Goal: Check status: Check status

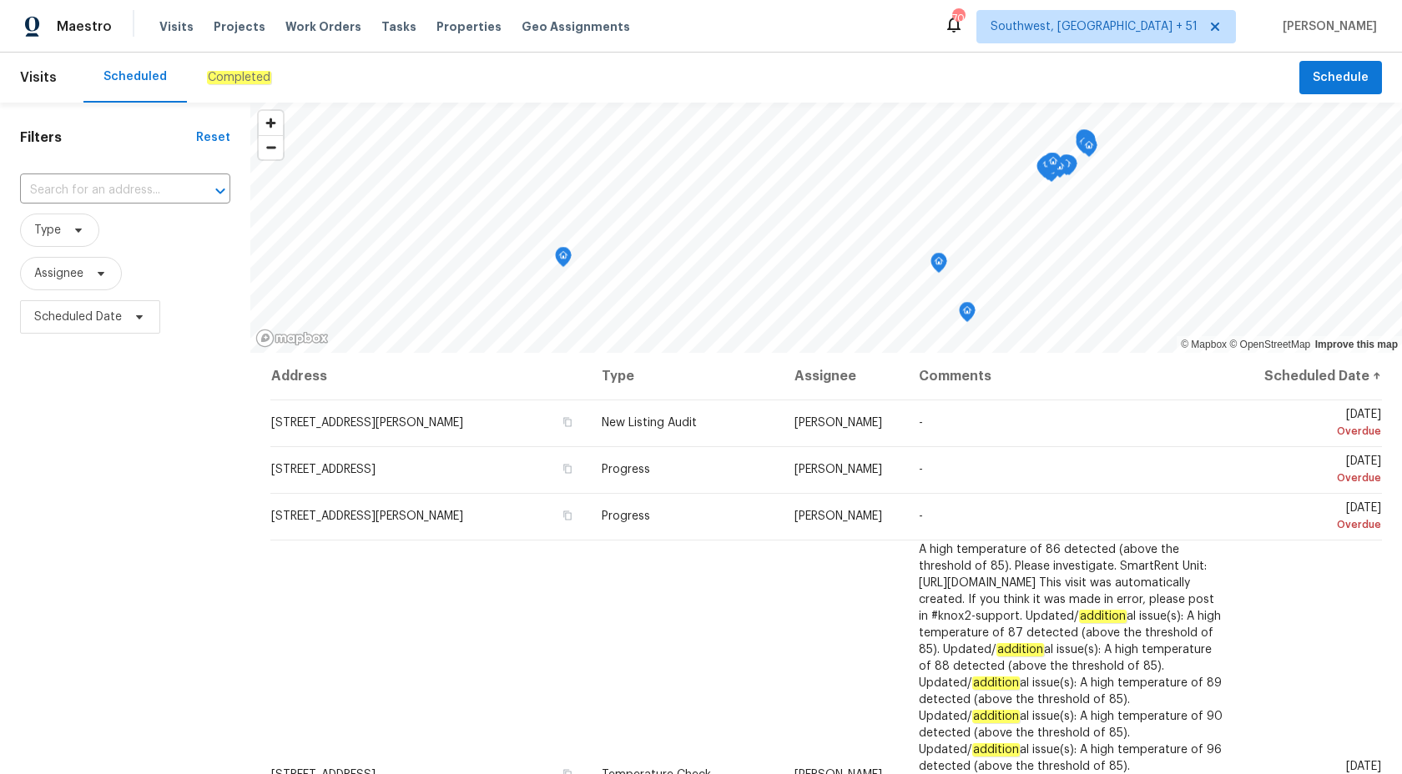
click at [254, 73] on em "Completed" at bounding box center [239, 77] width 64 height 13
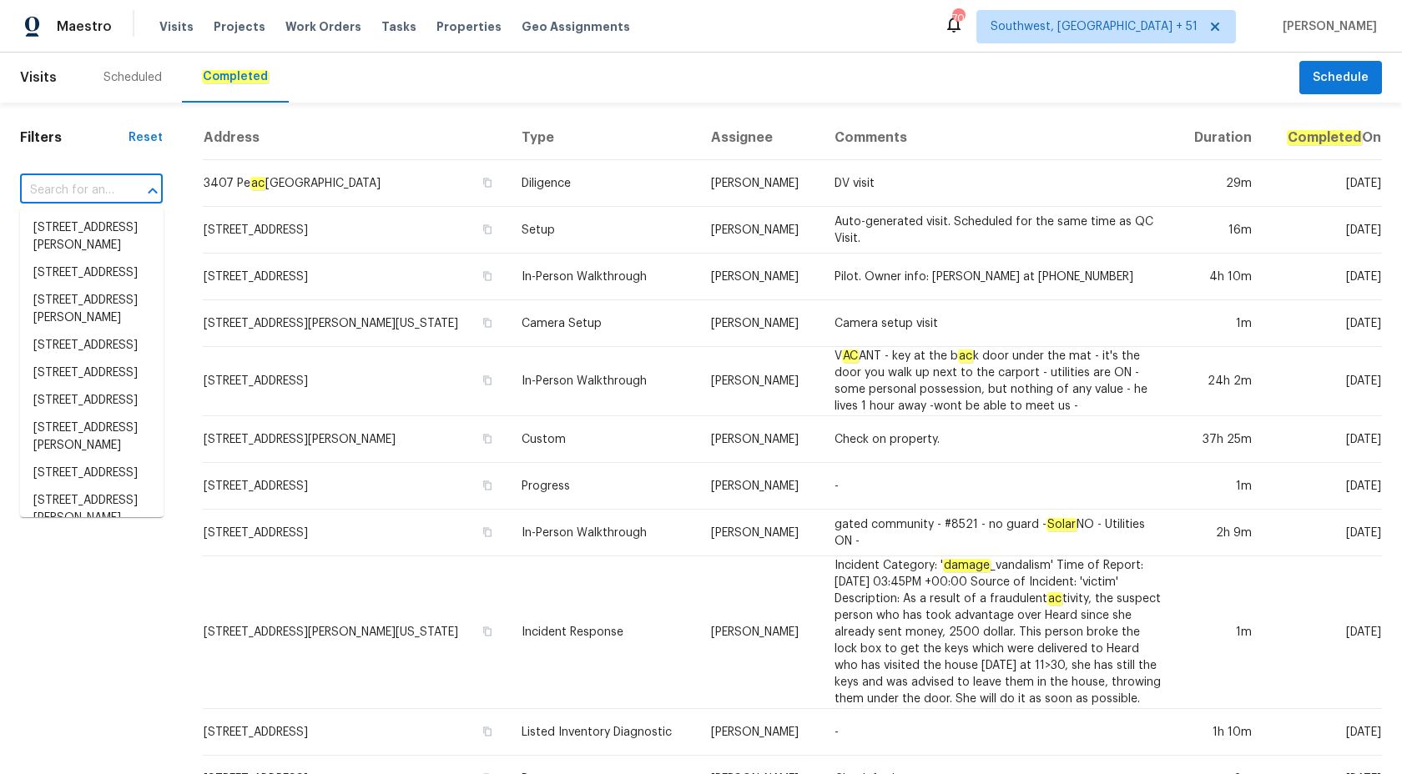
click at [73, 195] on input "text" at bounding box center [68, 191] width 96 height 26
paste input "[STREET_ADDRESS]"
type input "[STREET_ADDRESS]"
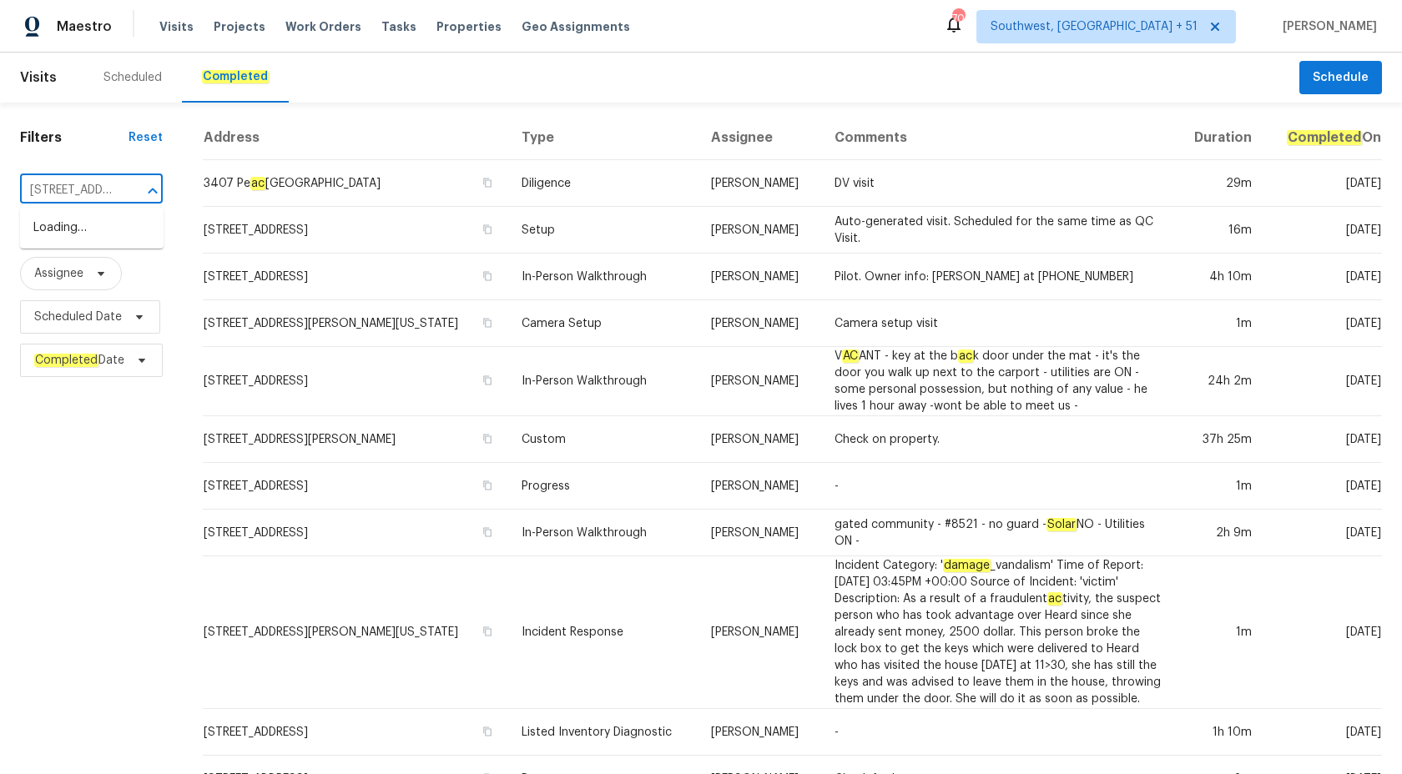
scroll to position [0, 158]
click at [72, 225] on li "[STREET_ADDRESS]" at bounding box center [92, 228] width 144 height 28
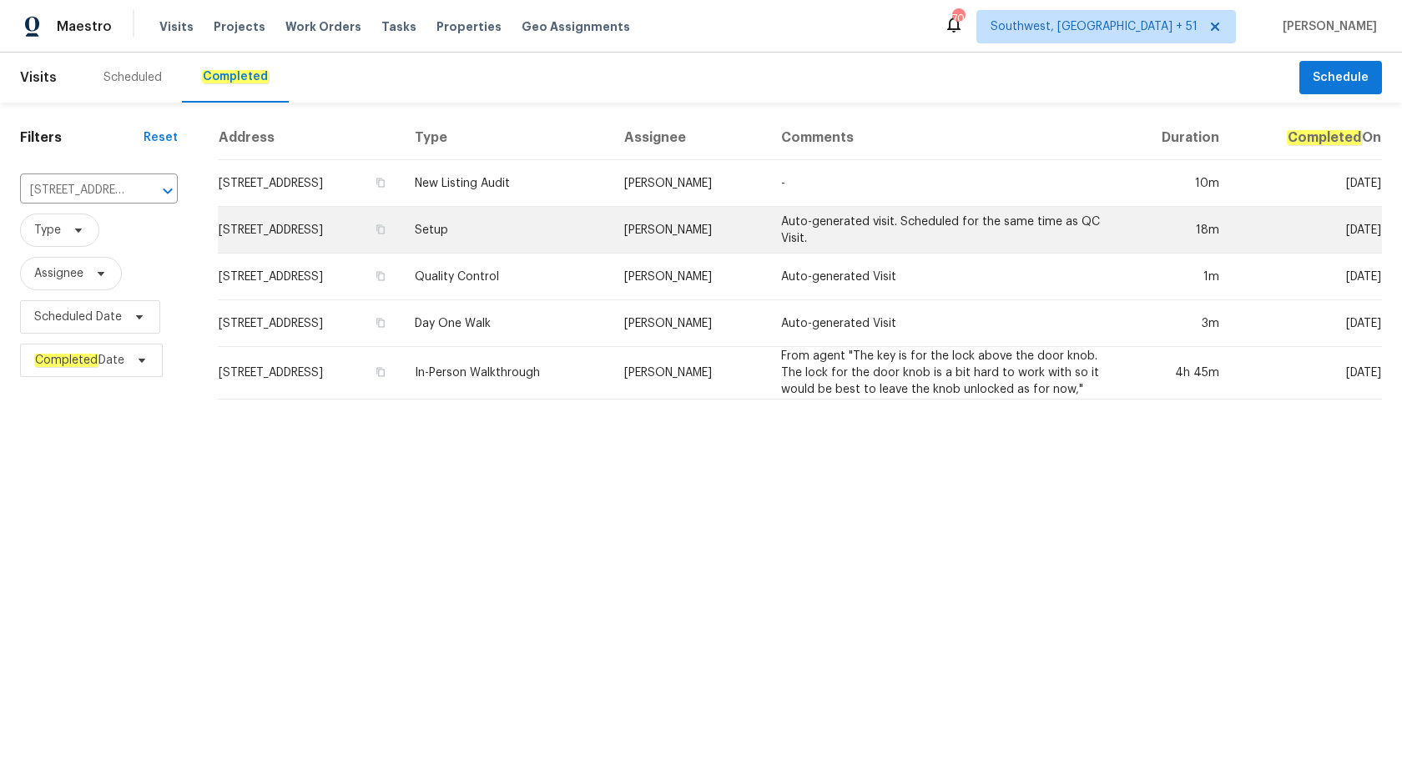
click at [719, 218] on td "[PERSON_NAME]" at bounding box center [689, 230] width 157 height 47
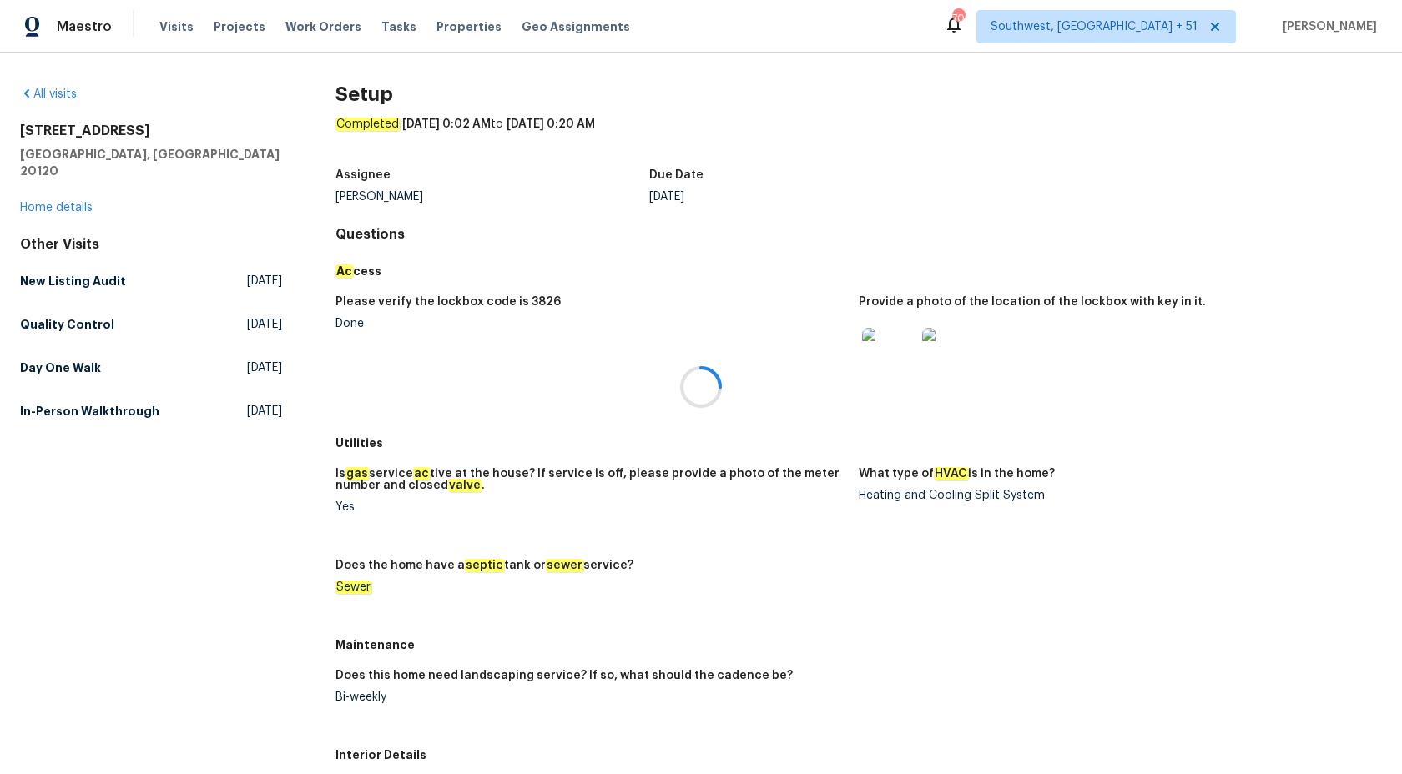
click at [68, 189] on div at bounding box center [701, 387] width 1402 height 774
click at [52, 202] on div "All visits [STREET_ADDRESS] Home details Other Visits New Listing Audit [DATE] …" at bounding box center [151, 256] width 262 height 340
click at [52, 199] on div "All visits [STREET_ADDRESS] Home details Other Visits New Listing Audit [DATE] …" at bounding box center [151, 256] width 262 height 340
click at [52, 198] on div "[STREET_ADDRESS][PERSON_NAME] Home details" at bounding box center [151, 169] width 262 height 93
click at [53, 202] on link "Home details" at bounding box center [56, 208] width 73 height 12
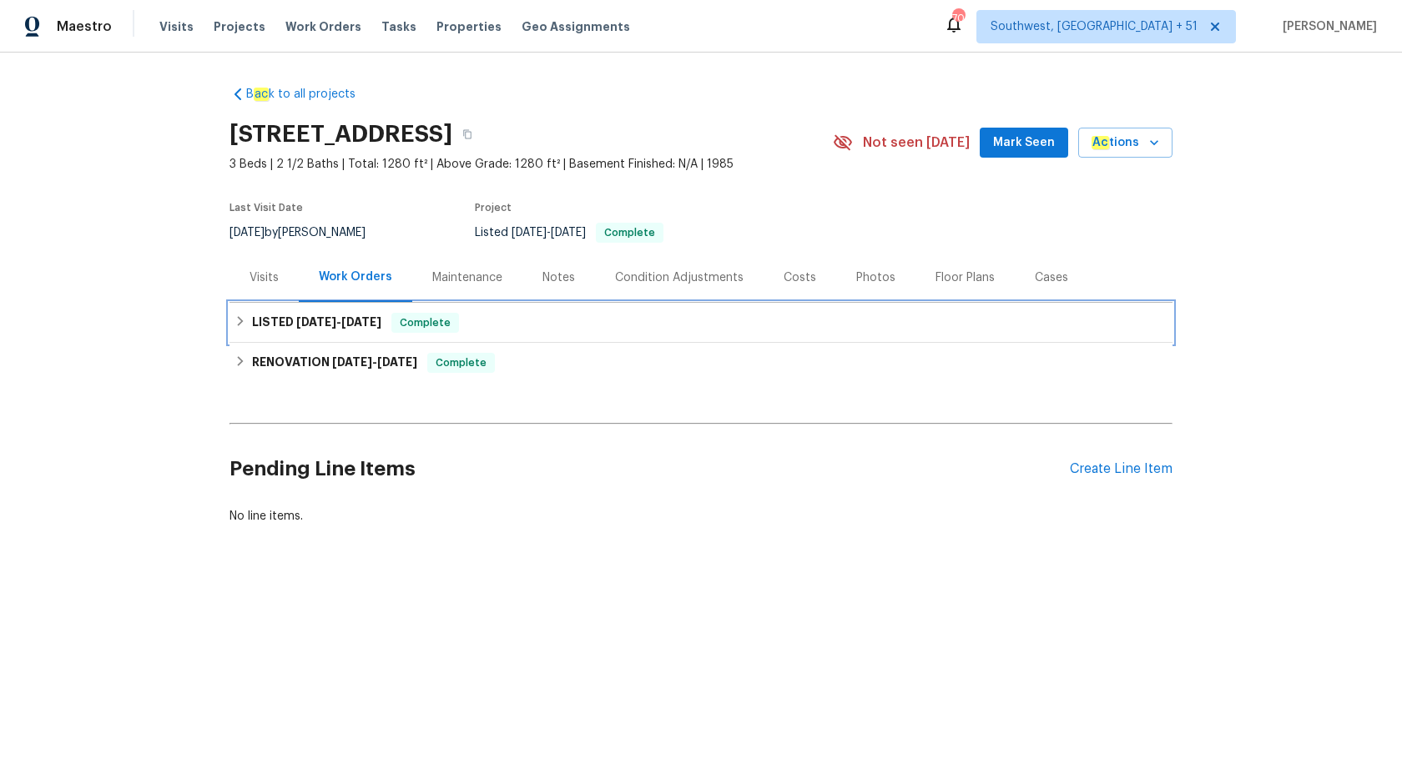
click at [315, 314] on h6 "LISTED [DATE] - [DATE]" at bounding box center [316, 323] width 129 height 20
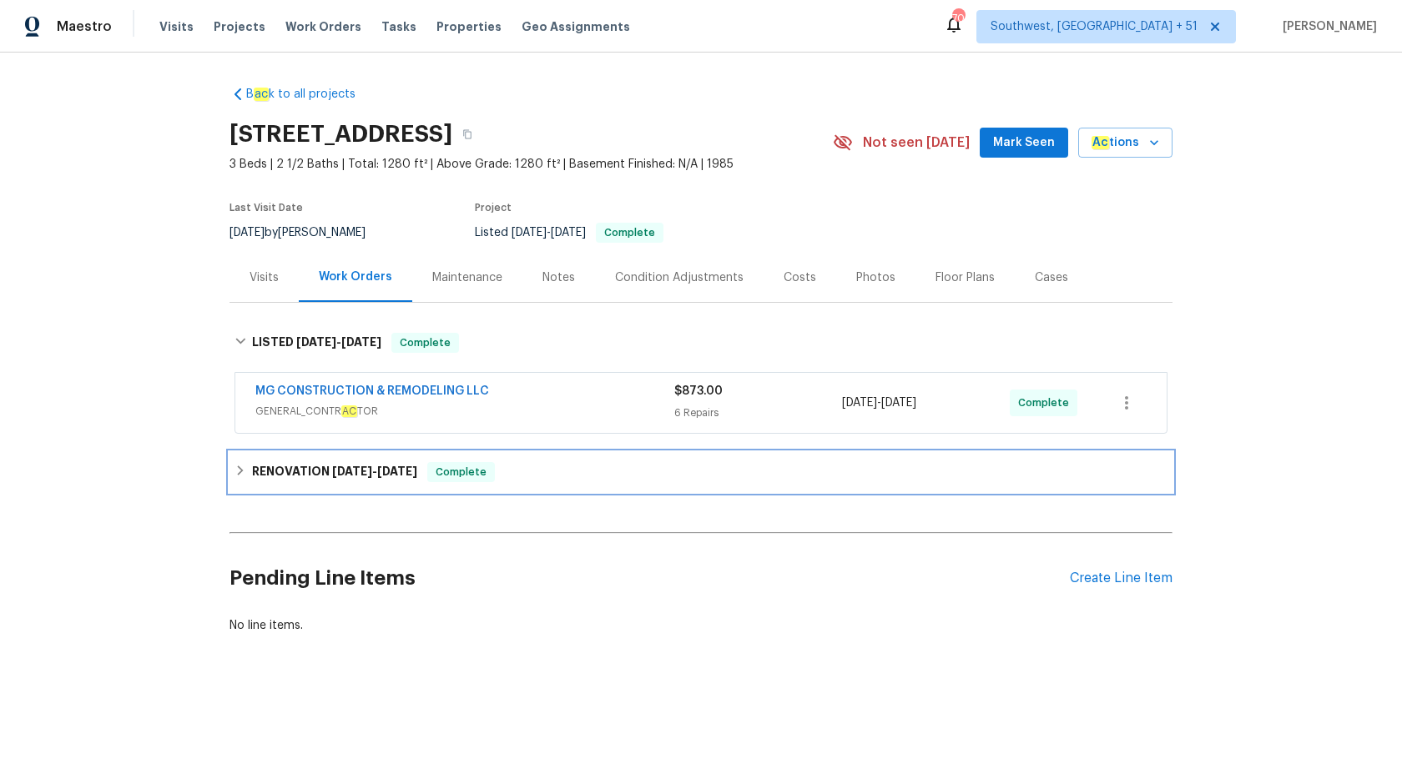
click at [383, 464] on h6 "RENOVATION [DATE] - [DATE]" at bounding box center [334, 472] width 165 height 20
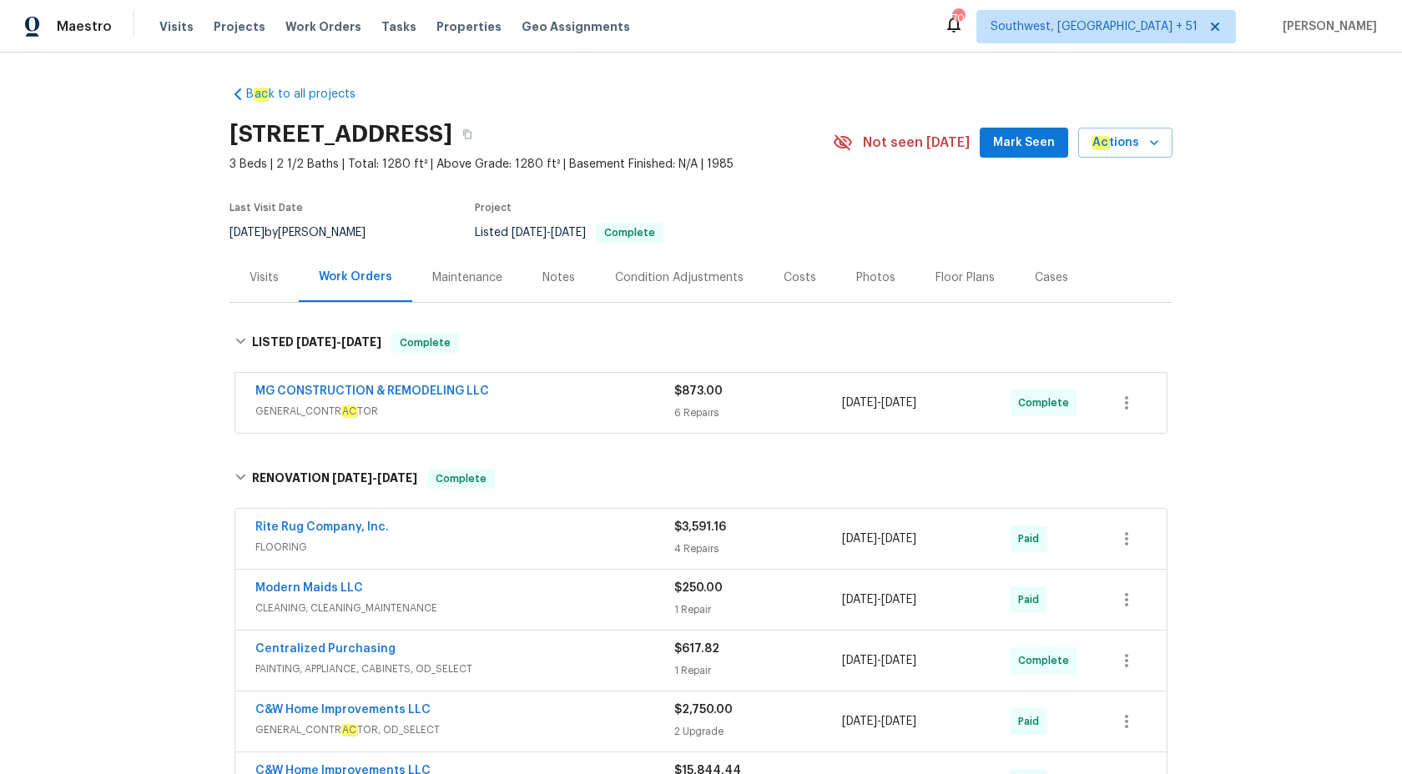
click at [570, 376] on div "MG CONSTRUCTION & REMODELING LLC GENERAL_CONTR AC TOR $873.00 6 Repairs [DATE] …" at bounding box center [700, 403] width 931 height 60
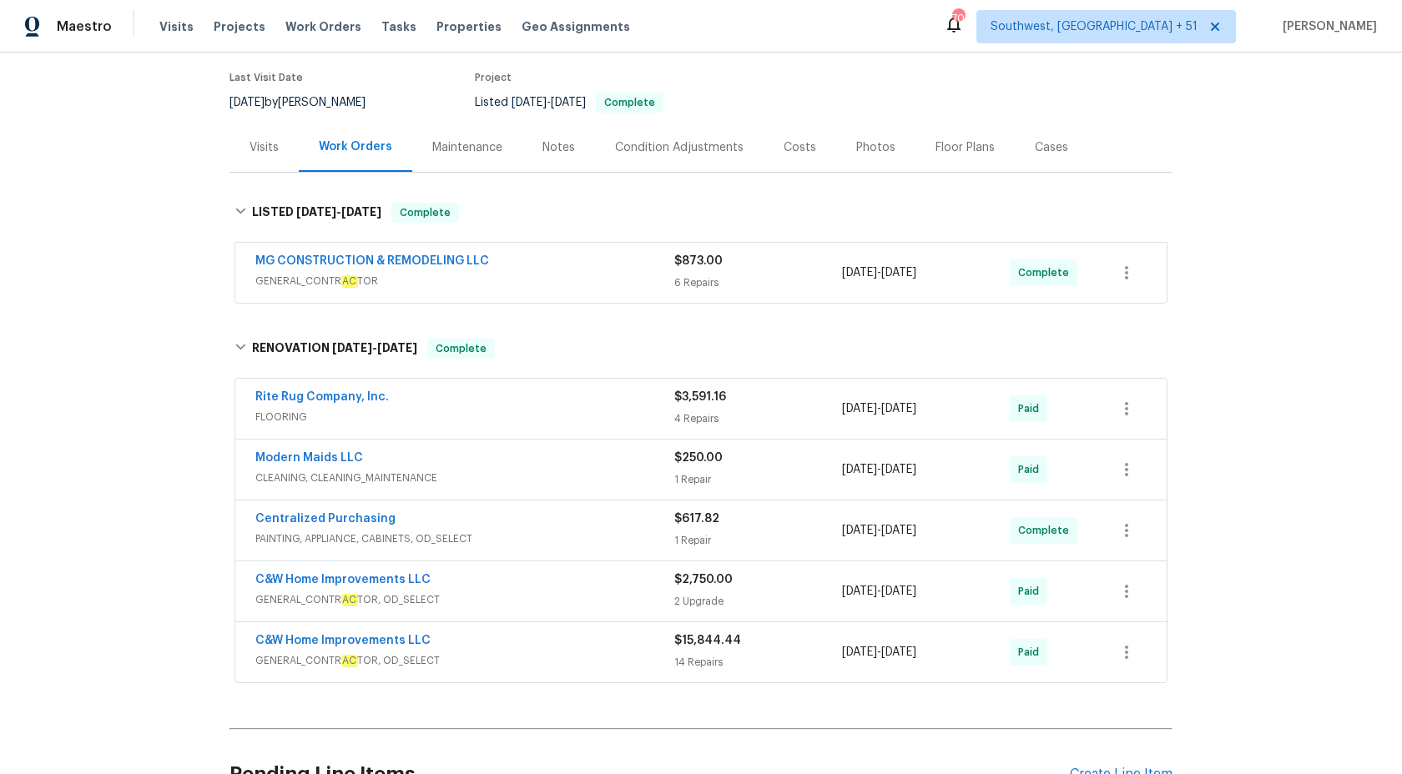
scroll to position [144, 0]
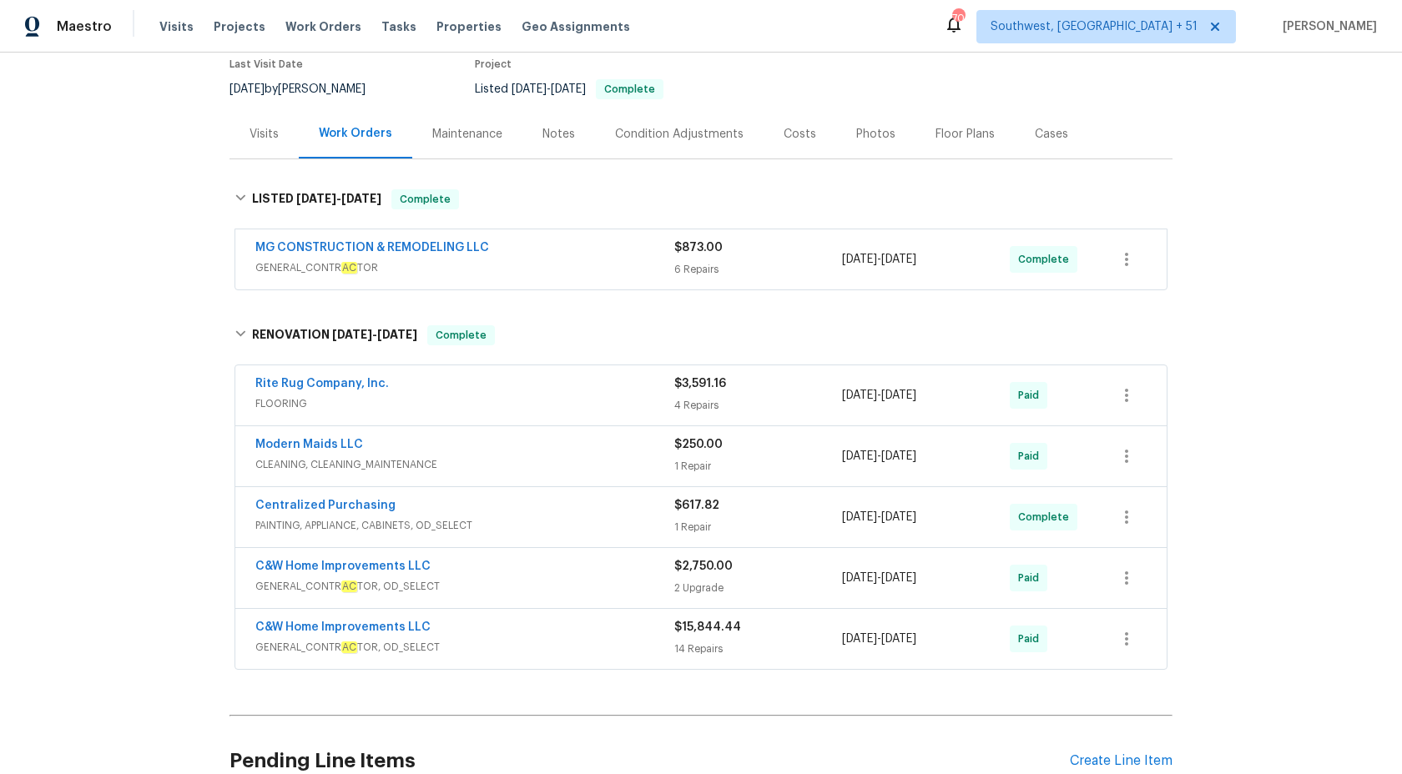
click at [580, 243] on div "MG CONSTRUCTION & REMODELING LLC" at bounding box center [464, 249] width 419 height 20
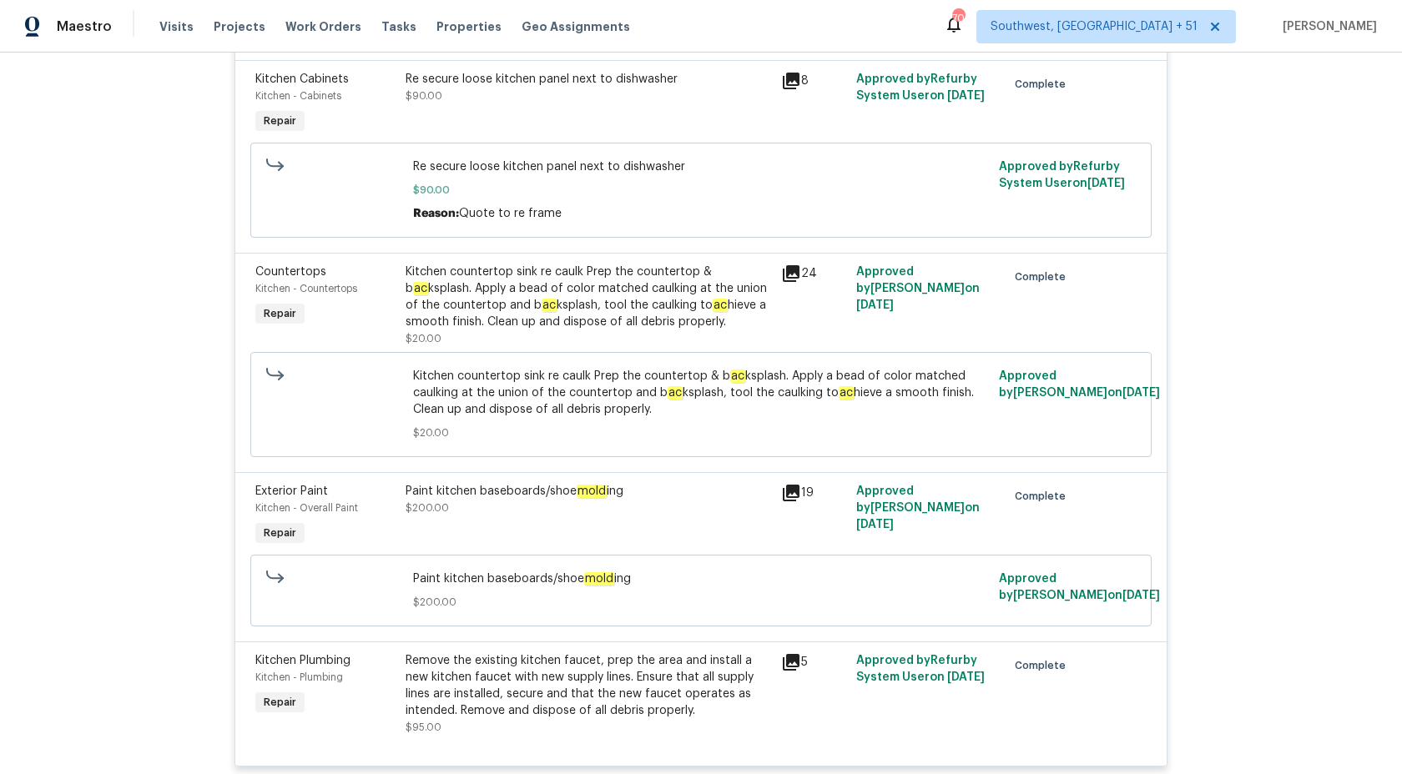
scroll to position [914, 0]
